Goal: Task Accomplishment & Management: Use online tool/utility

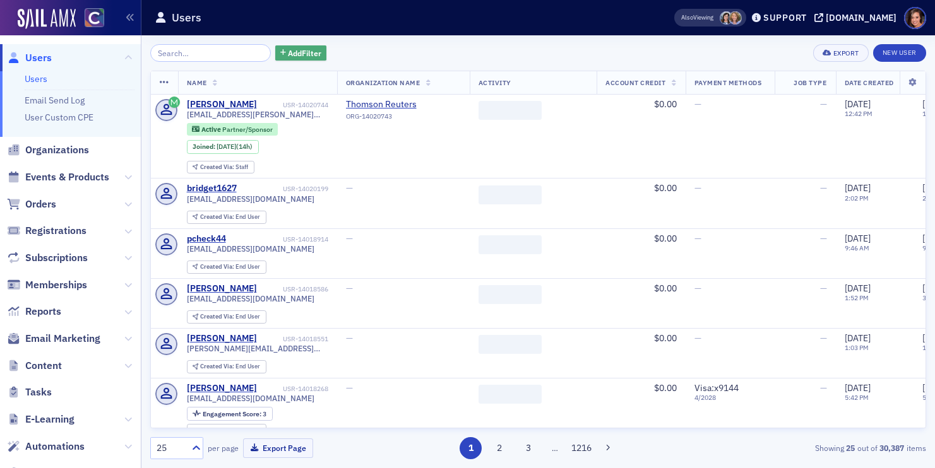
click at [299, 51] on span "Add Filter" at bounding box center [304, 52] width 33 height 11
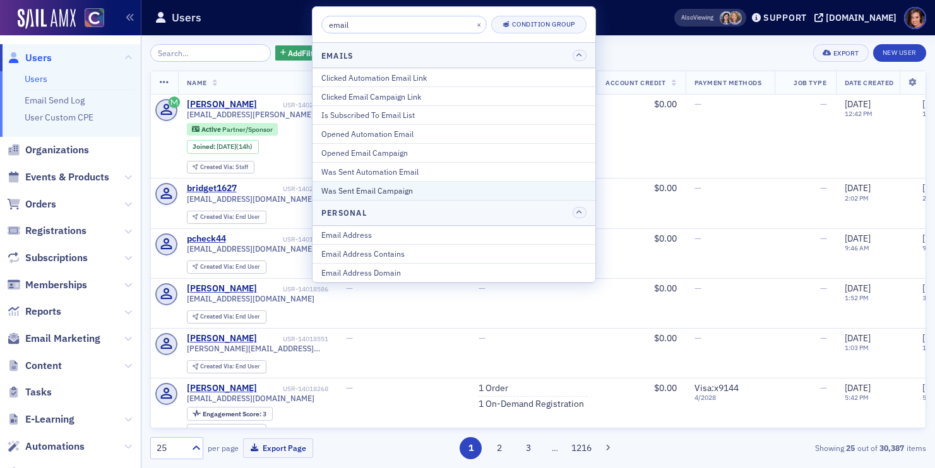
type input "email"
click at [373, 187] on div "Was Sent Email Campaign" at bounding box center [453, 190] width 265 height 11
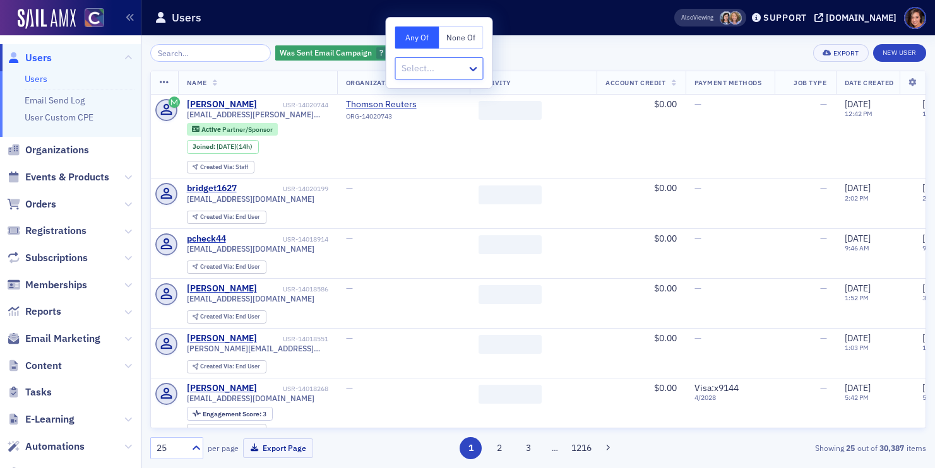
click at [415, 68] on div at bounding box center [433, 69] width 66 height 16
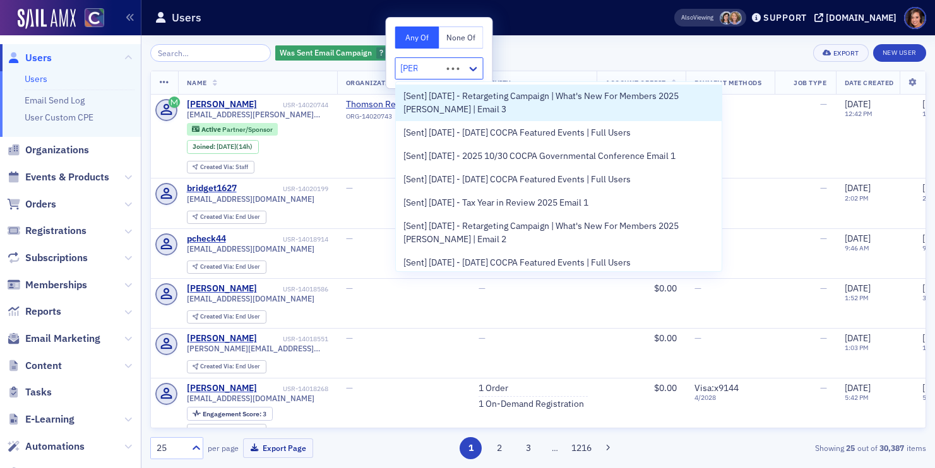
type input "retar"
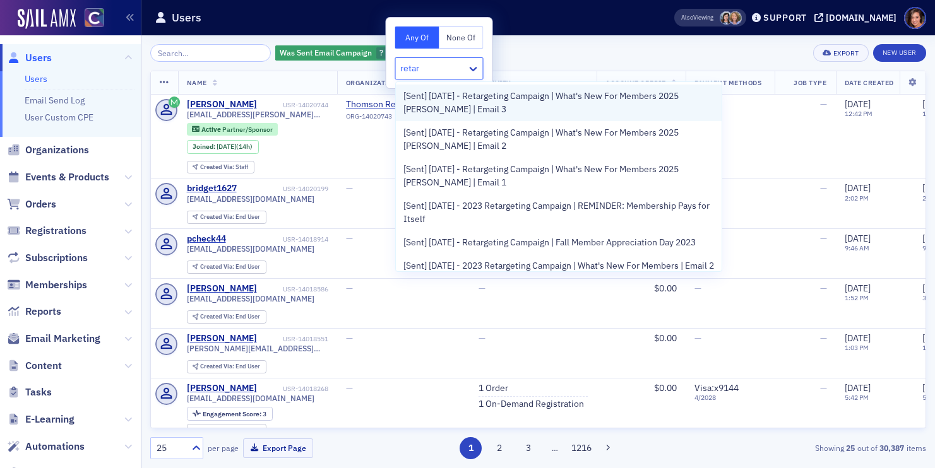
click at [443, 105] on span "[Sent] [DATE] - Retargeting Campaign | What's New For Members 2025 [PERSON_NAME…" at bounding box center [558, 103] width 311 height 27
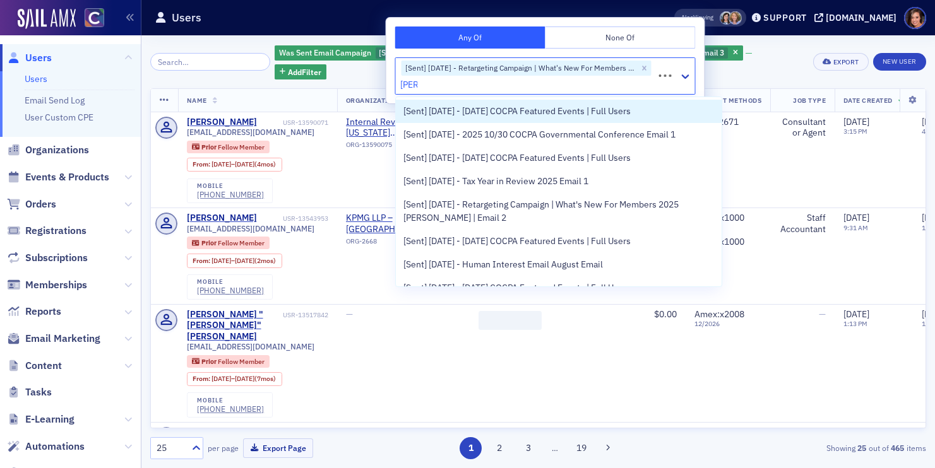
type input "retar"
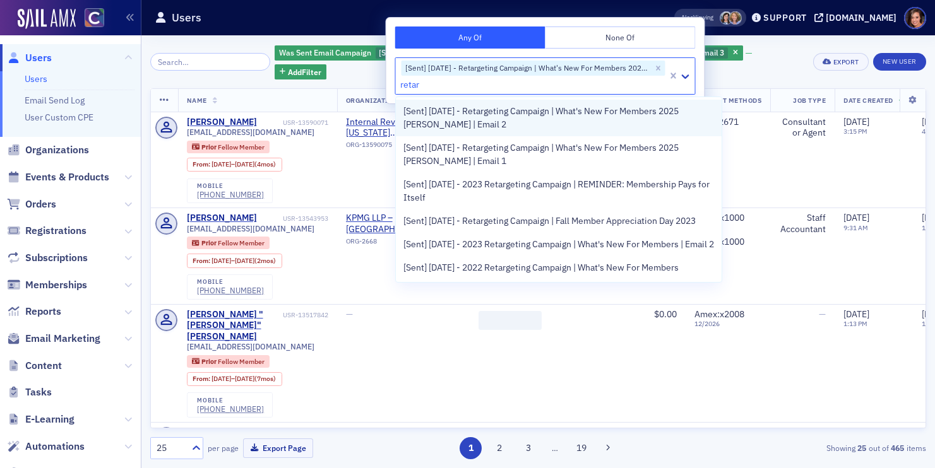
click at [467, 119] on span "[Sent] [DATE] - Retargeting Campaign | What's New For Members 2025 [PERSON_NAME…" at bounding box center [558, 118] width 311 height 27
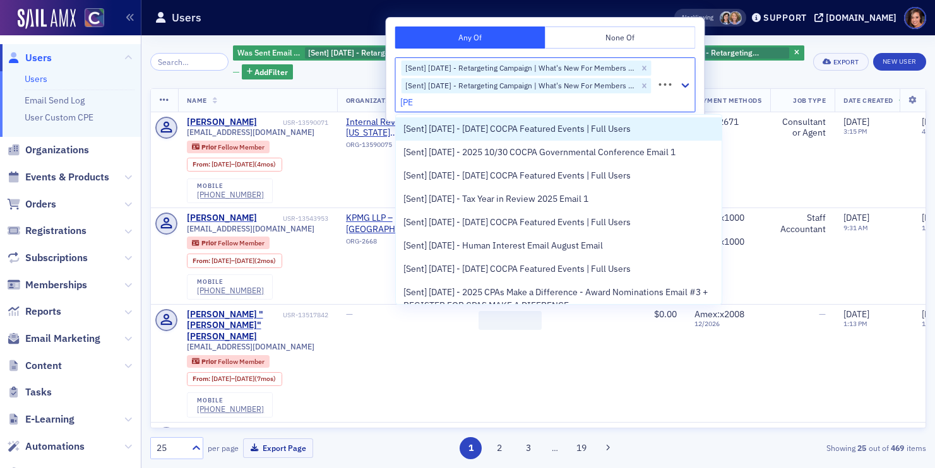
type input "retar"
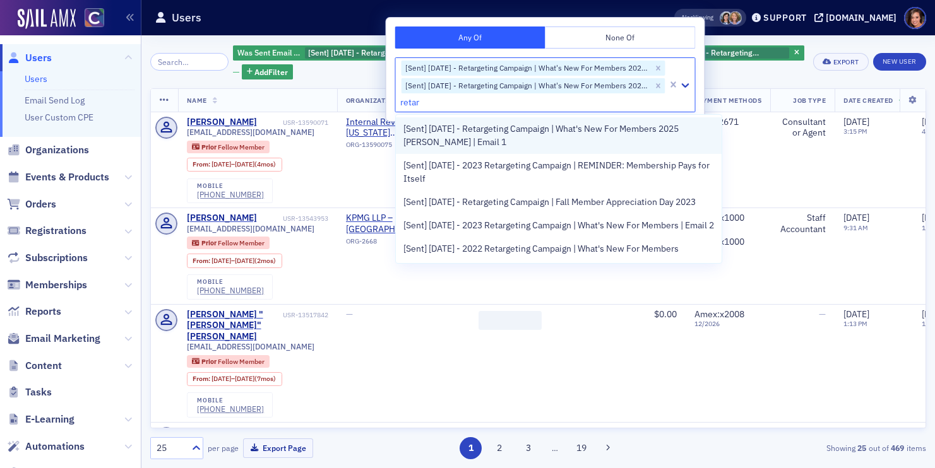
click at [472, 148] on span "[Sent] [DATE] - Retargeting Campaign | What's New For Members 2025 [PERSON_NAME…" at bounding box center [558, 135] width 311 height 27
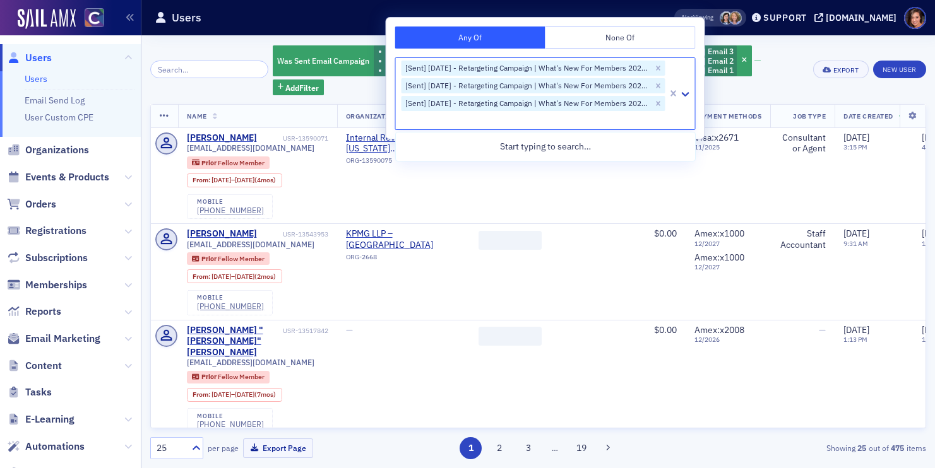
click at [755, 46] on div "Was Sent Email Campaign [Sent] [DATE] - Retargeting Campaign | What's New For M…" at bounding box center [539, 69] width 532 height 51
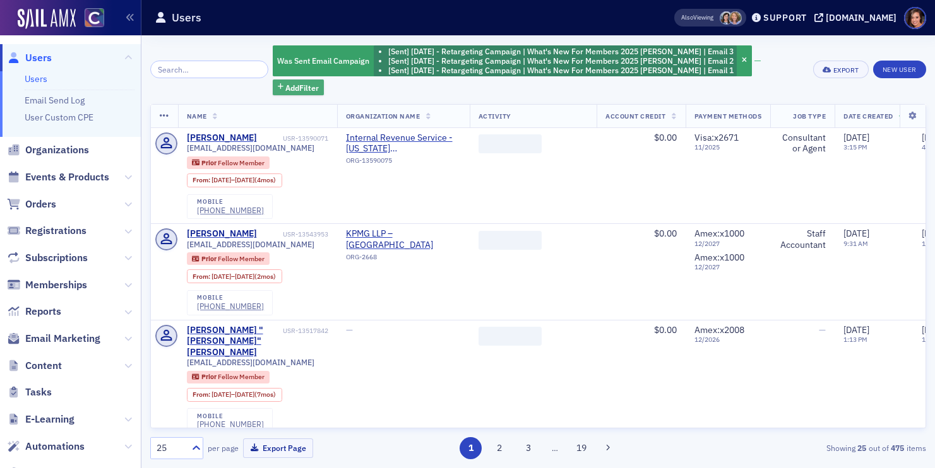
click at [324, 80] on button "Add Filter" at bounding box center [299, 88] width 52 height 16
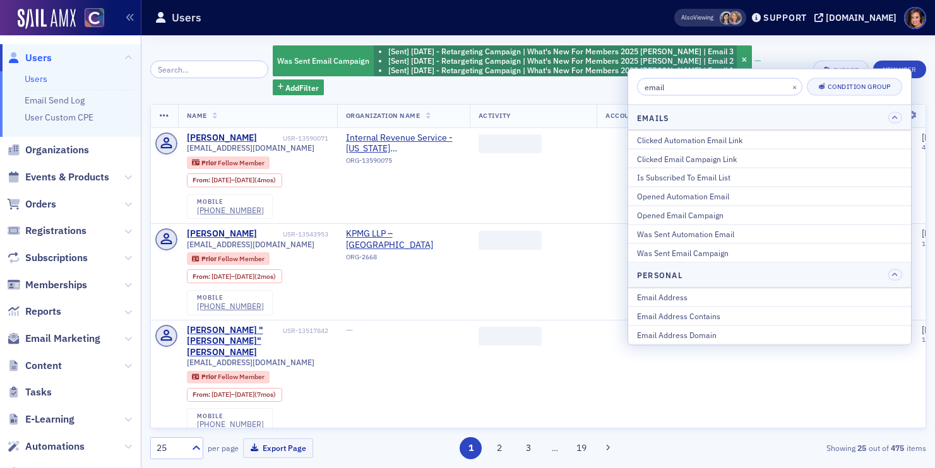
click at [691, 95] on input "email" at bounding box center [719, 87] width 165 height 18
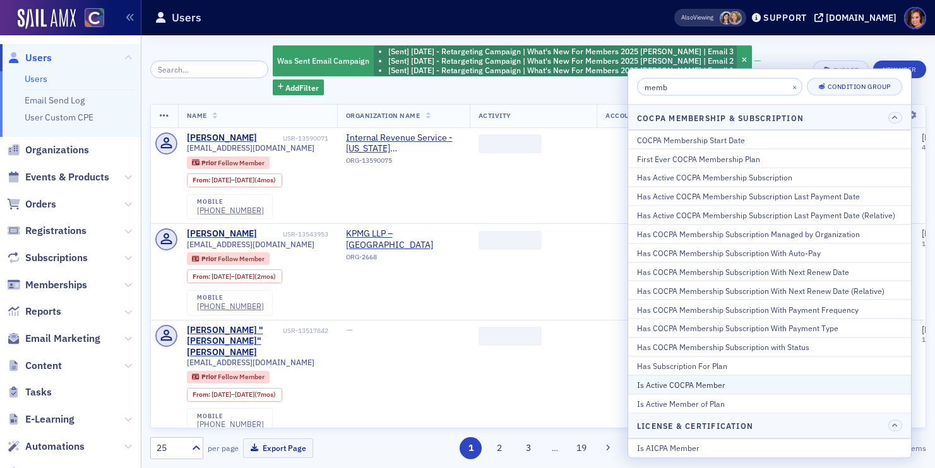
type input "memb"
click at [698, 380] on div "Is Active COCPA Member" at bounding box center [769, 384] width 265 height 11
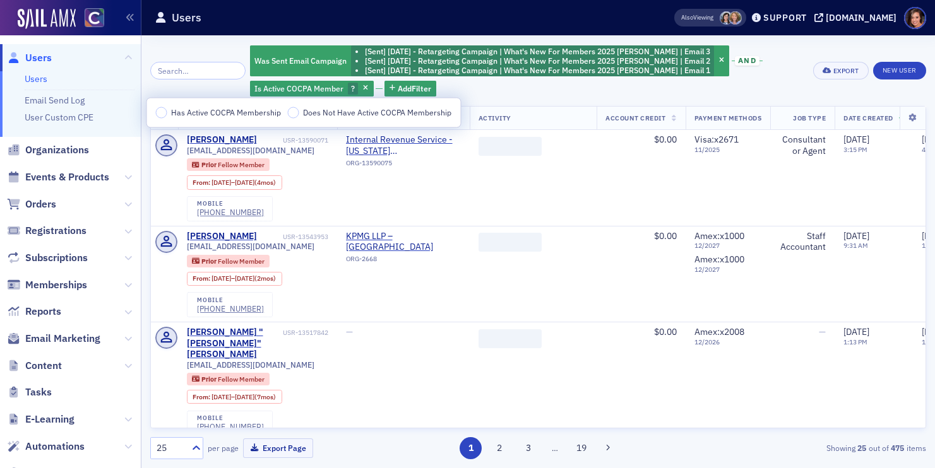
click at [244, 116] on span "Has Active COCPA Membership" at bounding box center [226, 112] width 110 height 10
click at [167, 116] on input "Has Active COCPA Membership" at bounding box center [161, 112] width 11 height 11
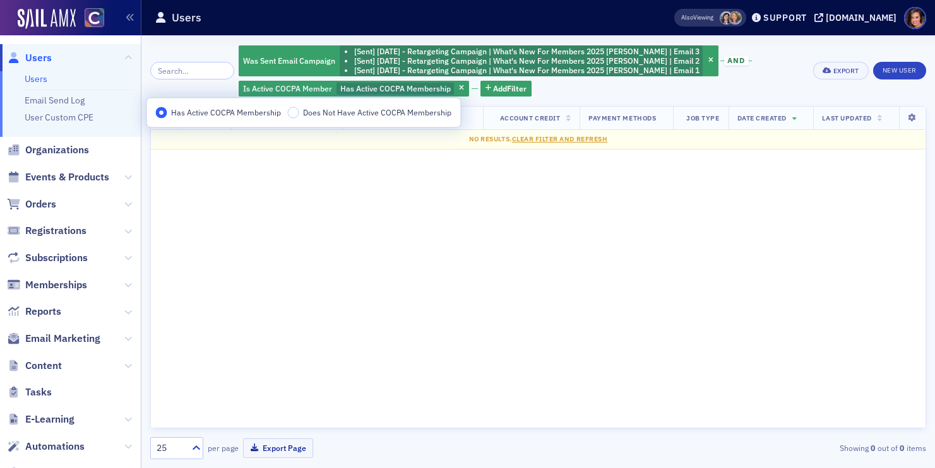
click at [760, 80] on div "Was Sent Email Campaign [Sent] [DATE] - Retargeting Campaign | What's New For M…" at bounding box center [522, 70] width 566 height 53
